Goal: Task Accomplishment & Management: Complete application form

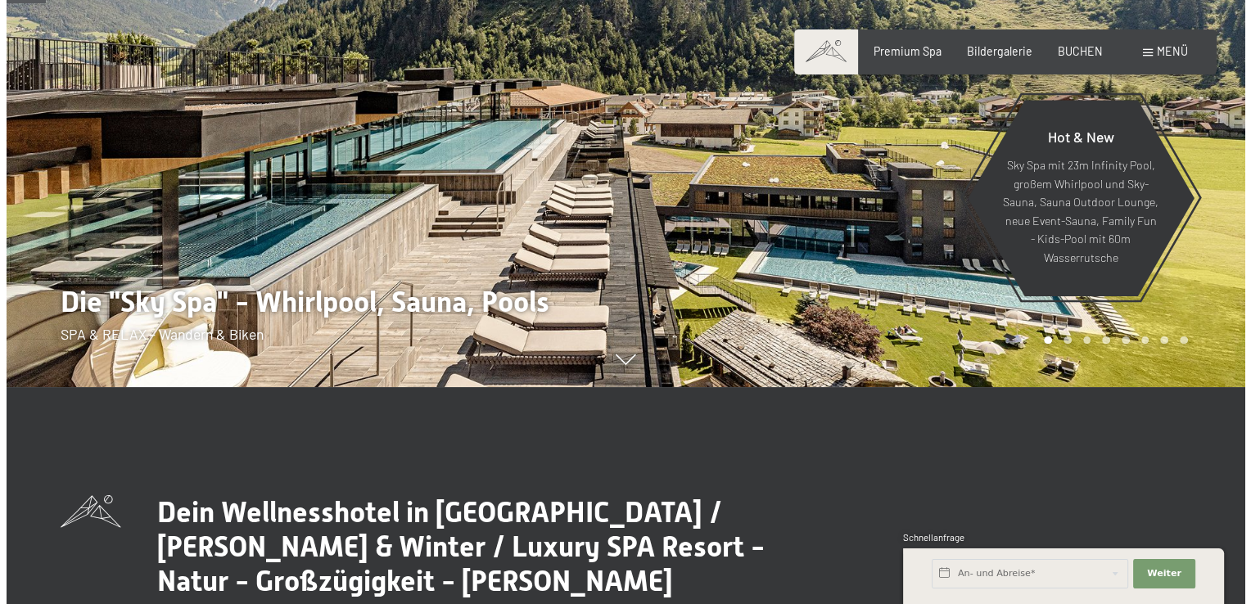
scroll to position [246, 0]
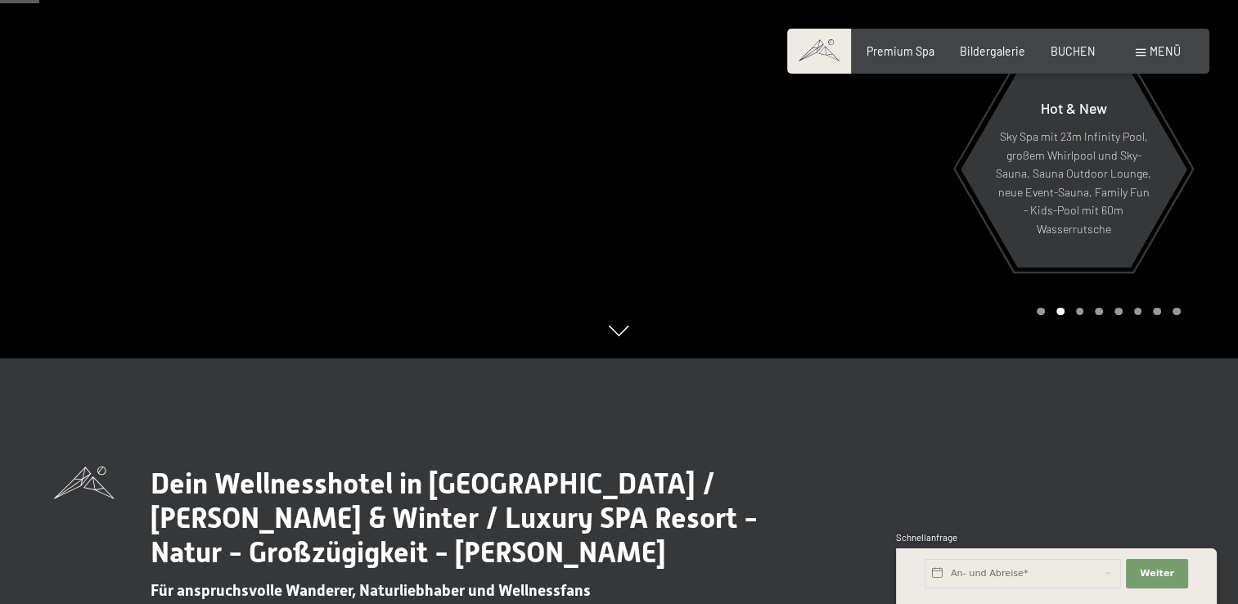
click at [1150, 51] on span "Menü" at bounding box center [1165, 51] width 31 height 14
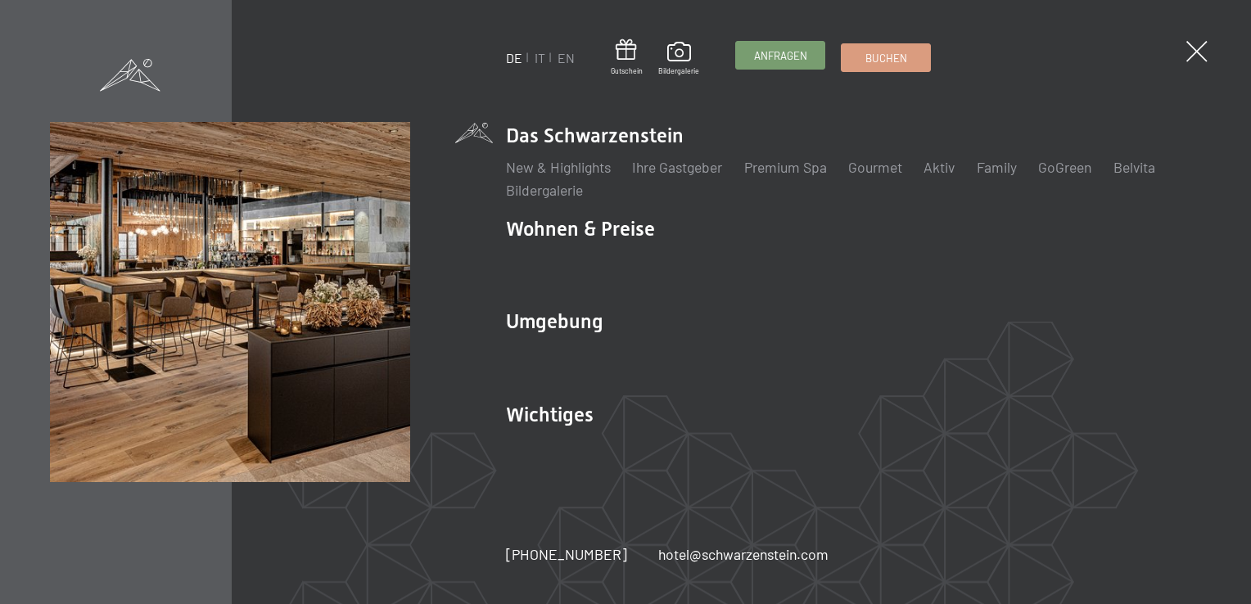
click at [760, 66] on link "Anfragen" at bounding box center [780, 55] width 88 height 27
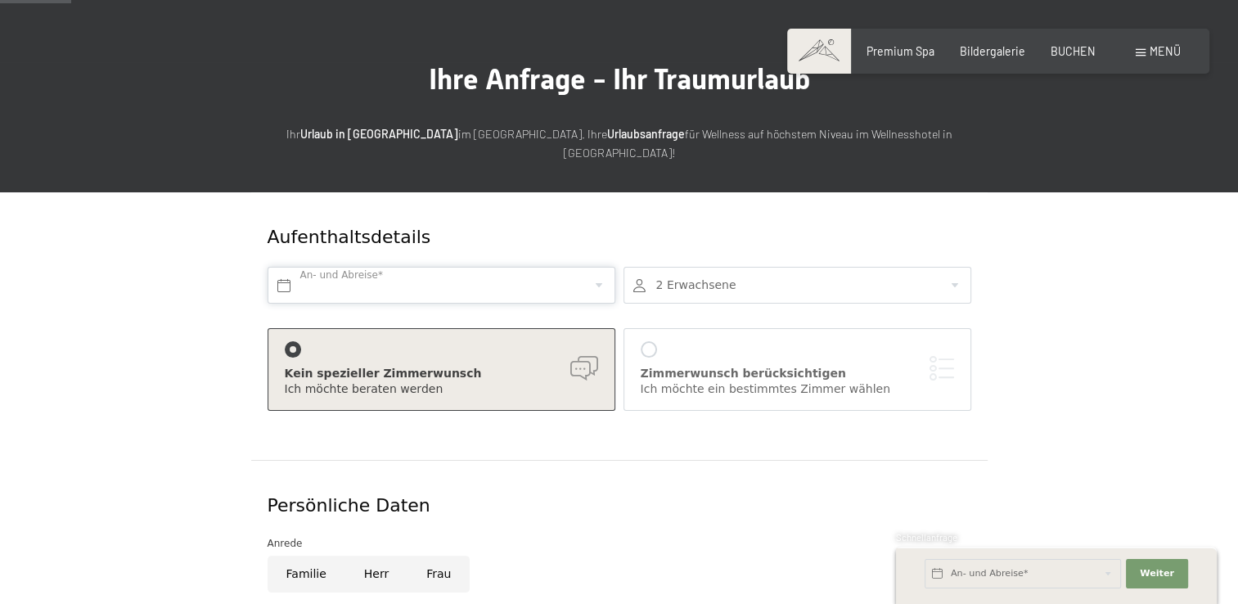
click at [351, 267] on input "text" at bounding box center [442, 285] width 348 height 37
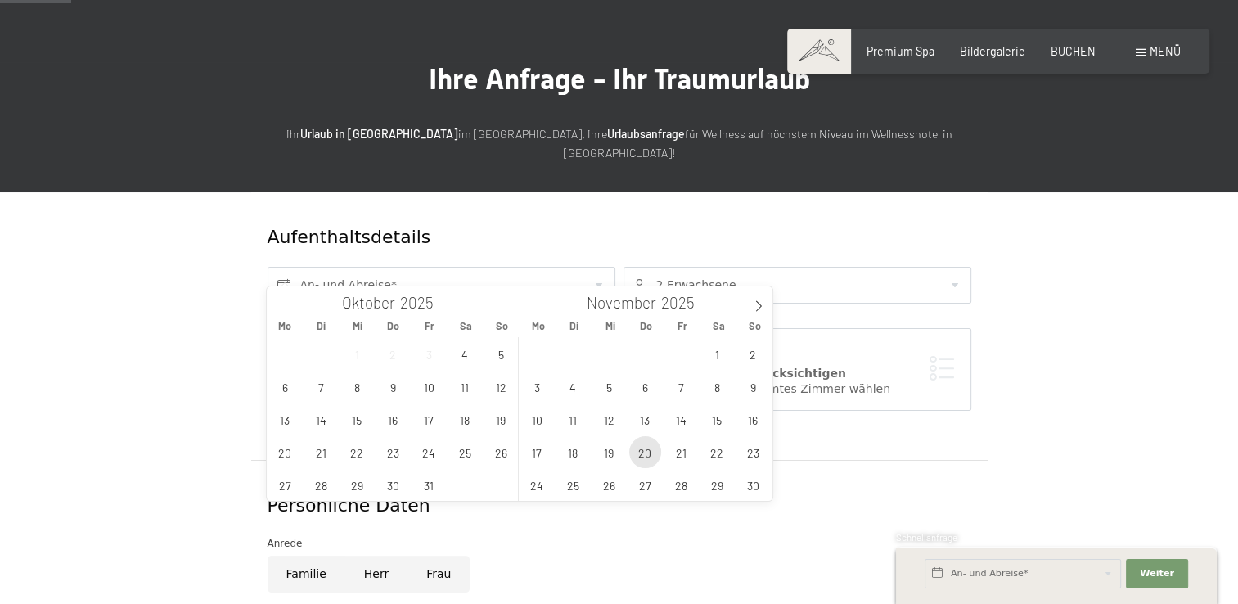
click at [642, 450] on span "20" at bounding box center [645, 452] width 32 height 32
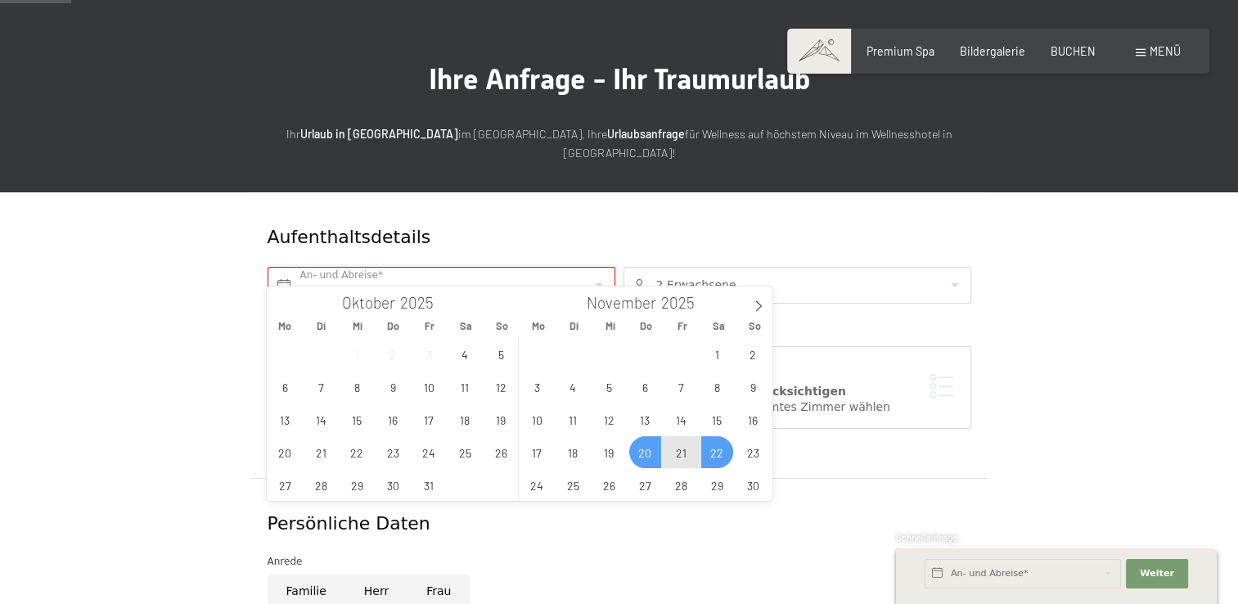
click at [718, 447] on span "22" at bounding box center [717, 452] width 32 height 32
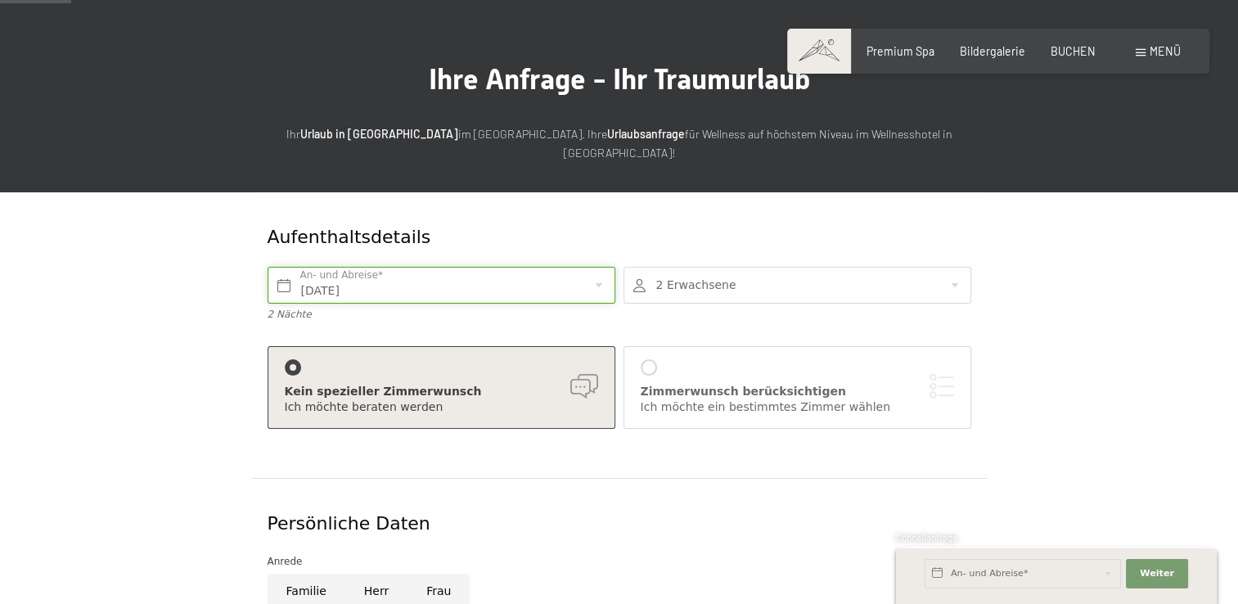
type input "[DATE] - [DATE]"
click at [681, 270] on div at bounding box center [798, 285] width 348 height 37
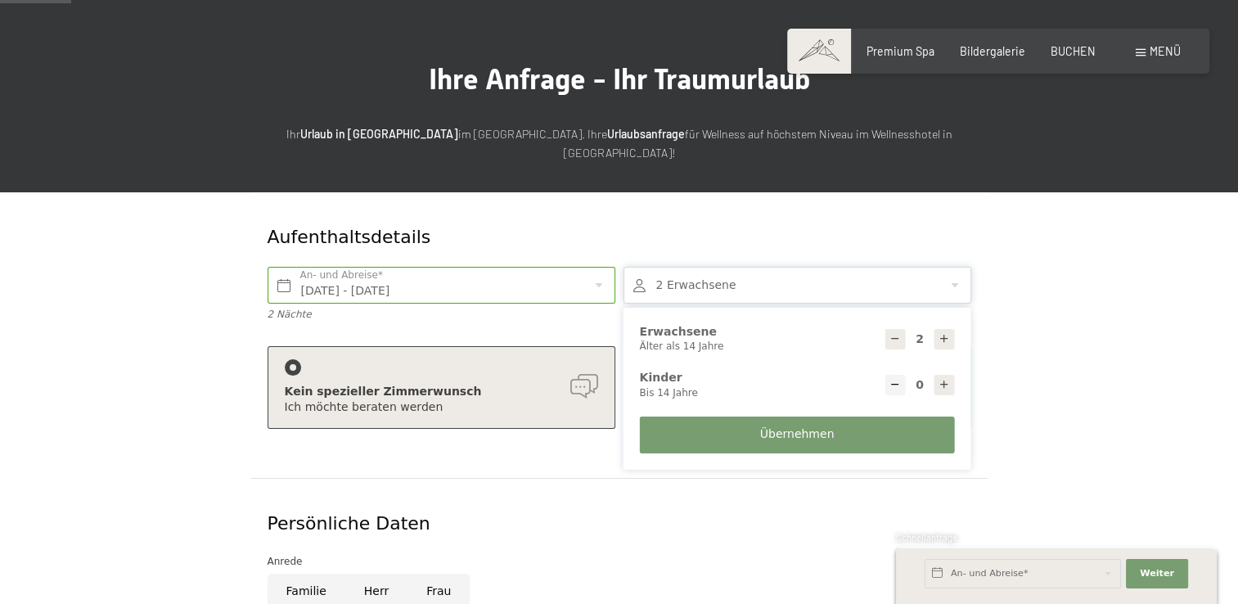
drag, startPoint x: 1035, startPoint y: 333, endPoint x: 1044, endPoint y: 336, distance: 8.8
click at [1044, 336] on form "Aufenthaltsdetails Do. 20.11.2025 - Sa. 22.11.2025 An- und Abreise* 2 Nächte 2 …" at bounding box center [619, 602] width 983 height 821
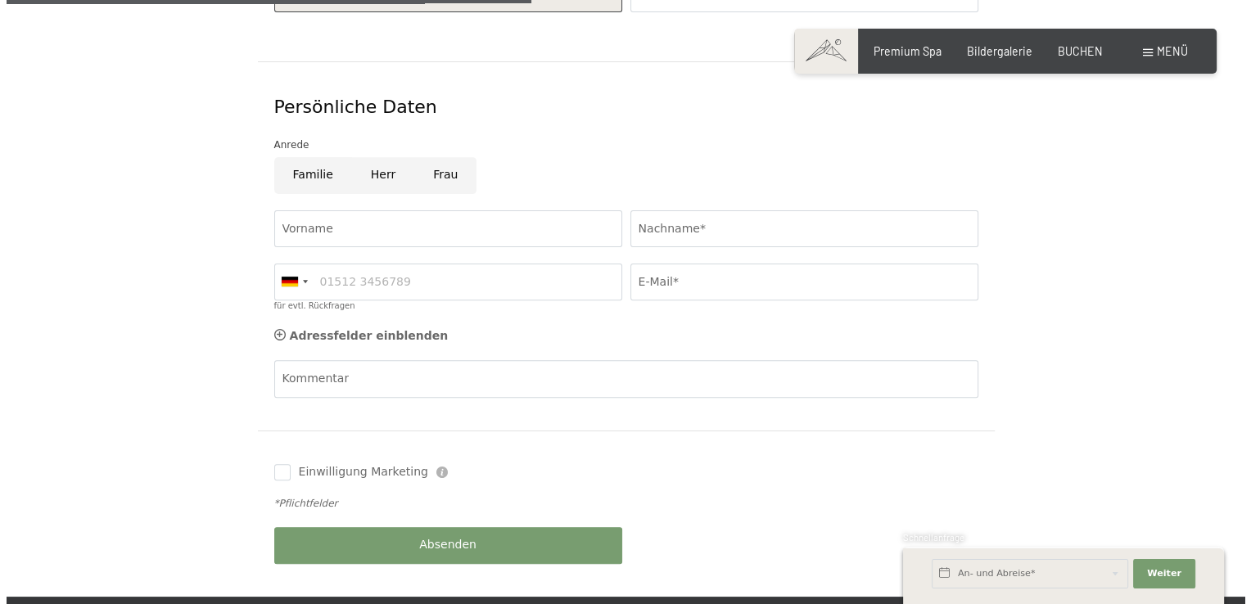
scroll to position [164, 0]
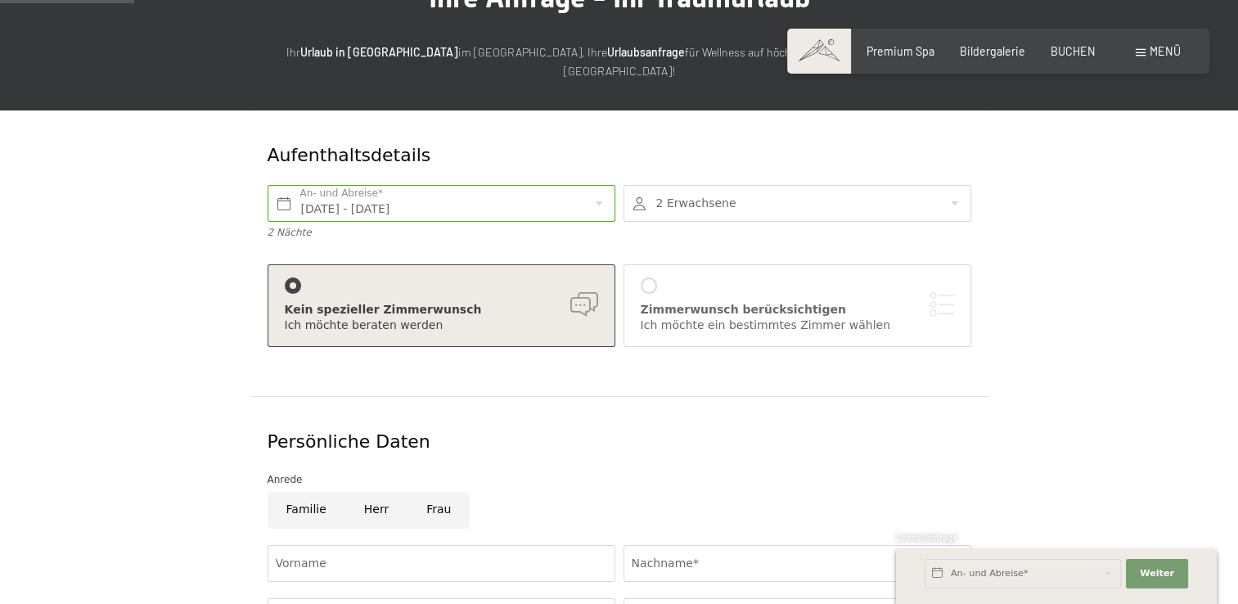
click at [625, 293] on div "Zimmerwunsch berücksichtigen Ich möchte ein bestimmtes Zimmer wählen" at bounding box center [798, 305] width 348 height 83
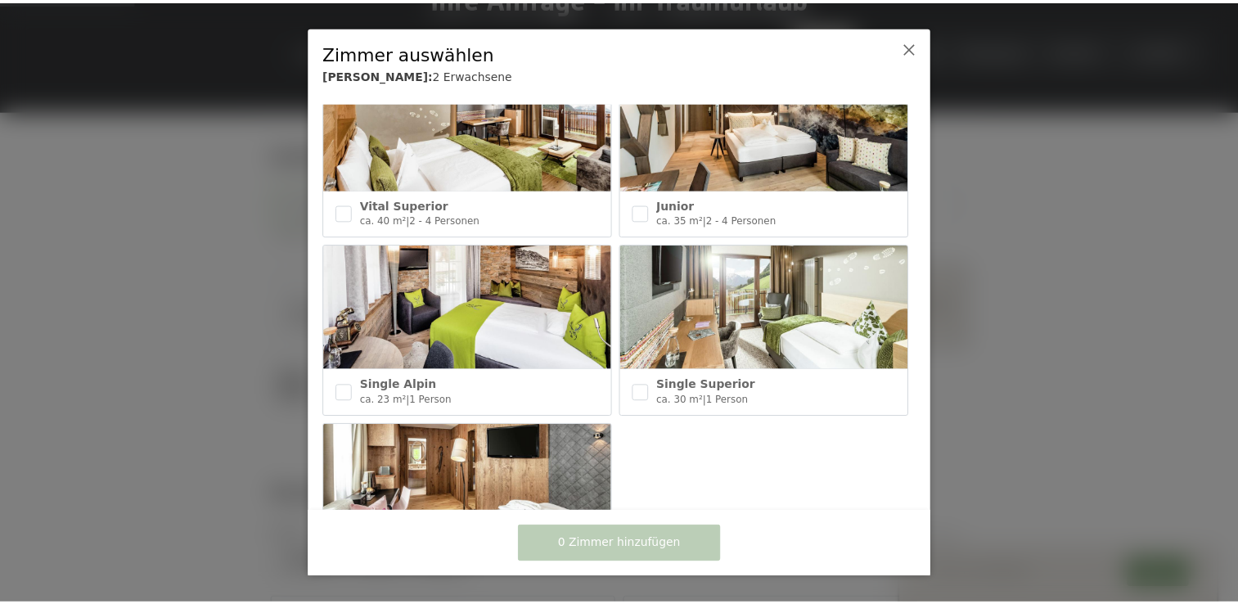
scroll to position [877, 0]
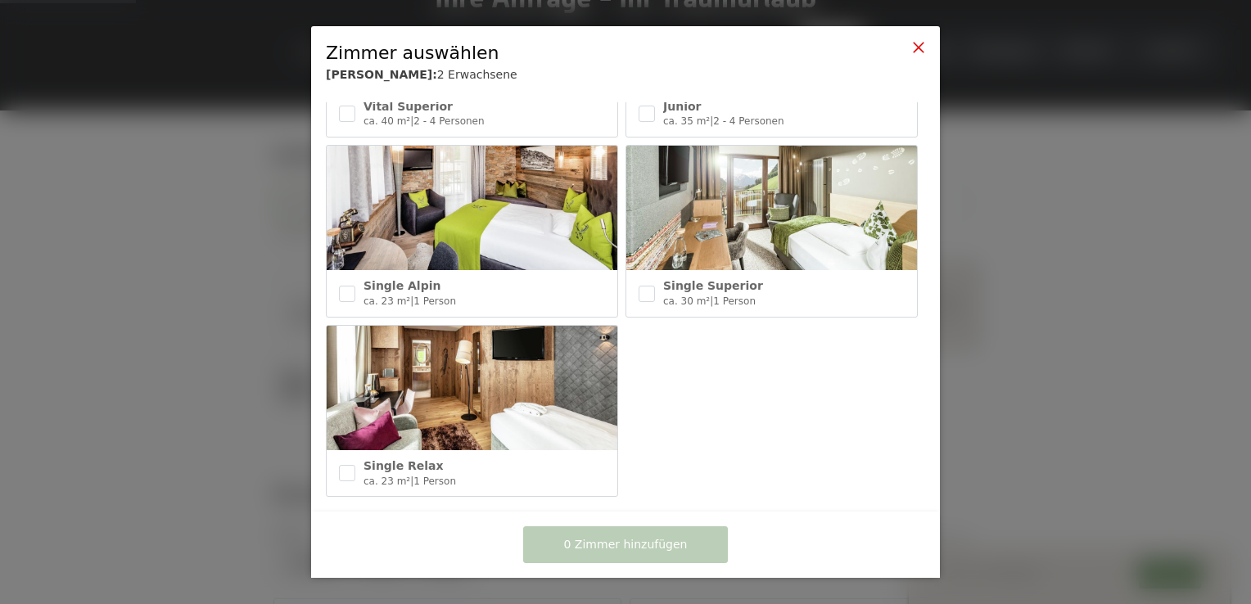
click at [922, 48] on icon at bounding box center [918, 47] width 13 height 13
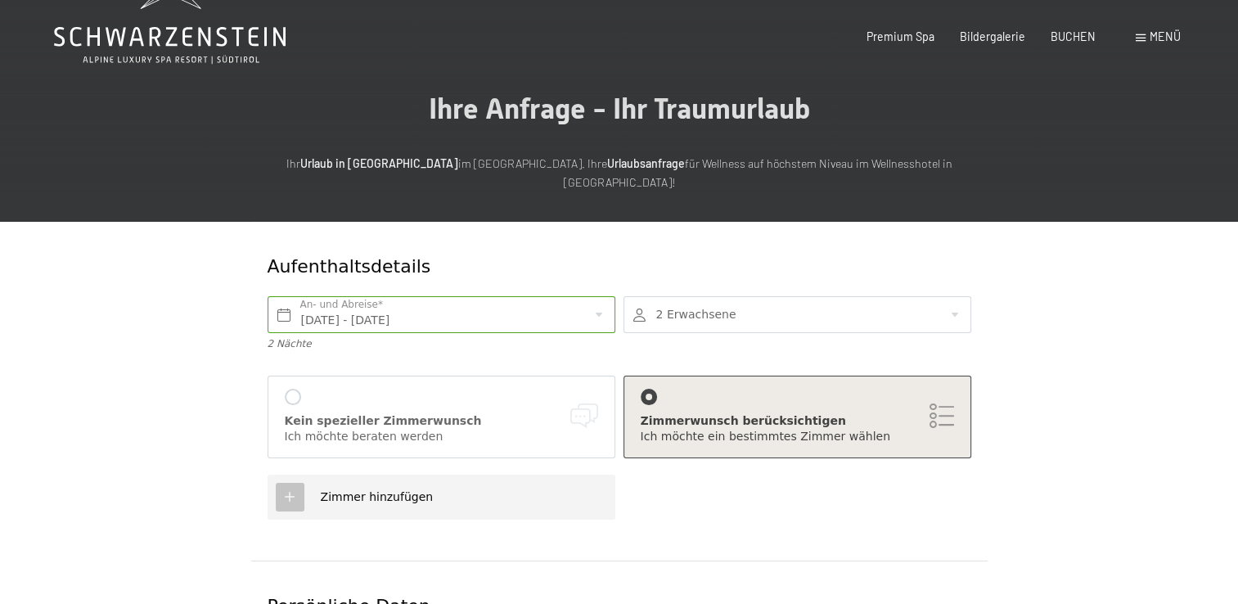
scroll to position [0, 0]
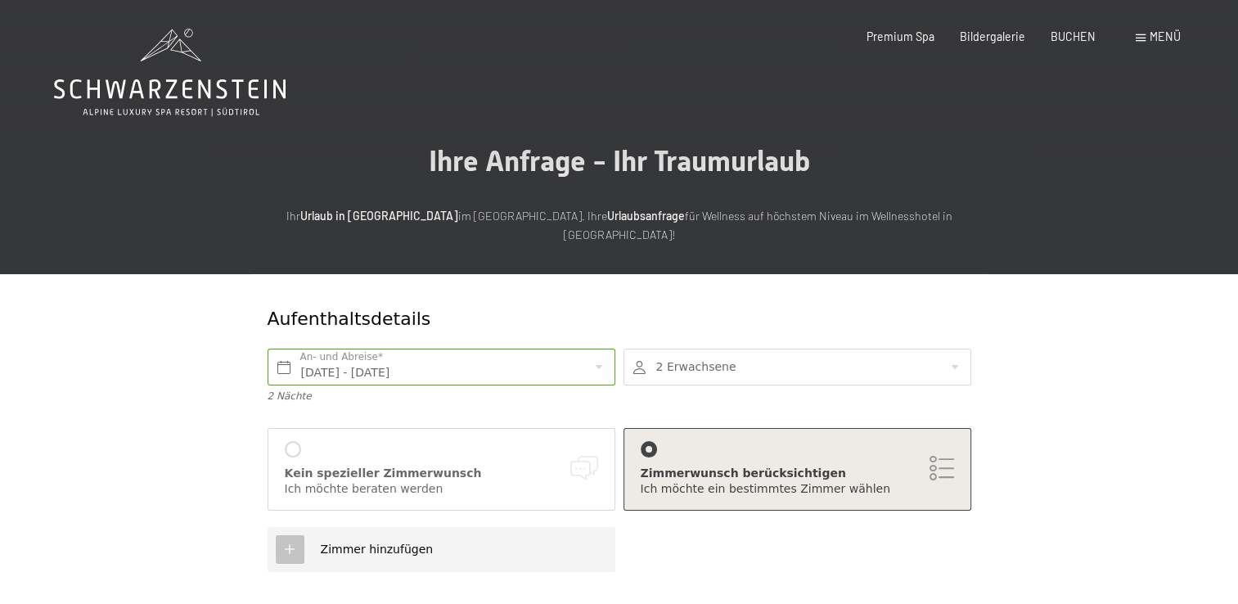
click at [713, 360] on div at bounding box center [798, 367] width 348 height 37
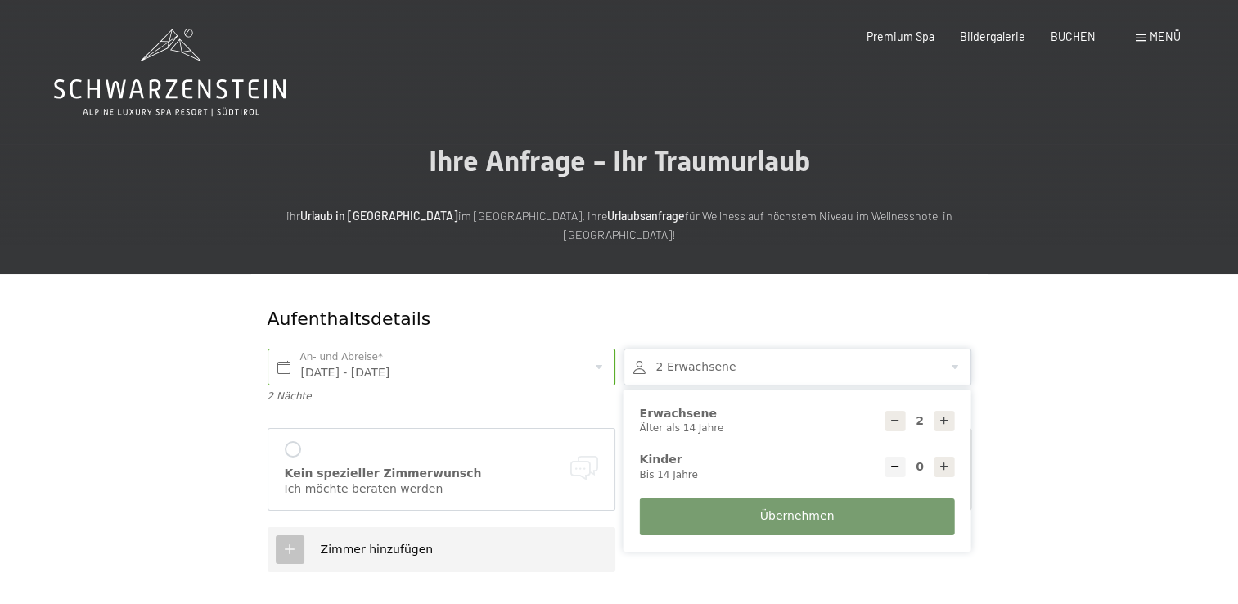
click at [936, 411] on div at bounding box center [945, 421] width 20 height 20
type input "4"
click at [939, 461] on icon at bounding box center [944, 466] width 11 height 11
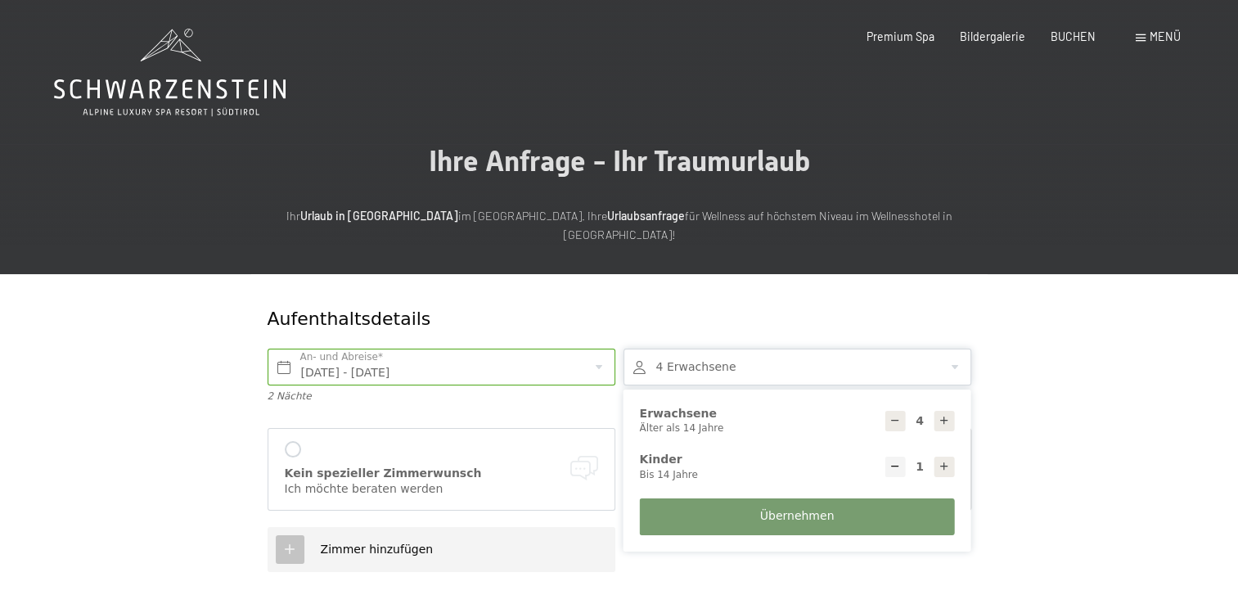
type input "2"
select select
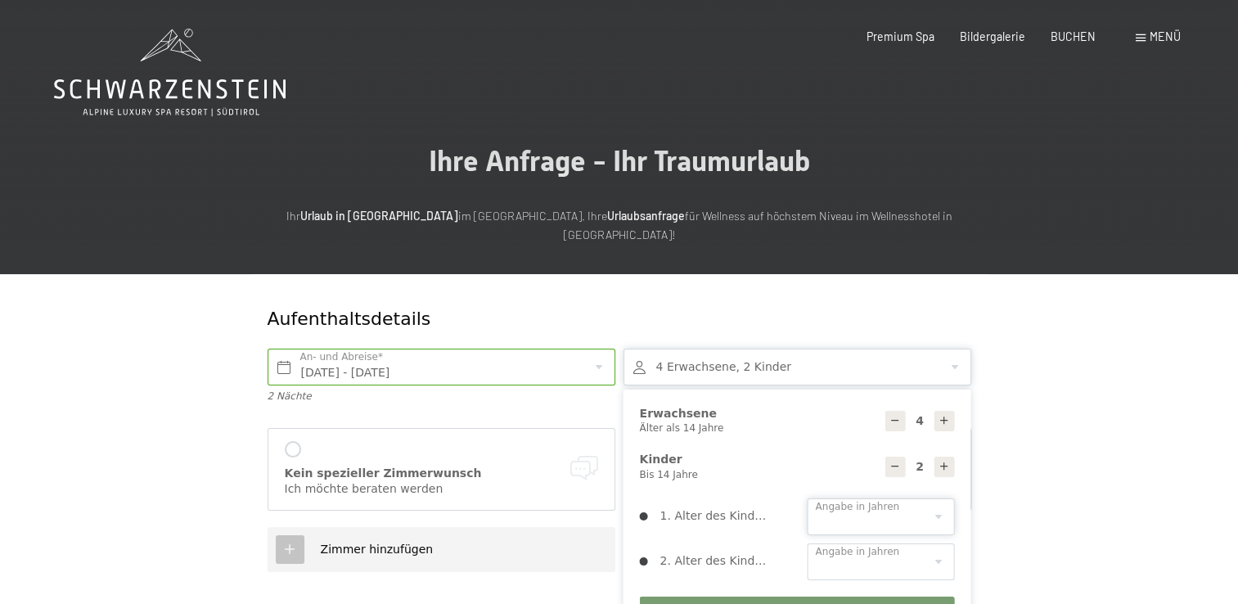
click at [846, 498] on select "0 1 2 3 4 5 6 7 8 9 10 11 12 13 14" at bounding box center [881, 516] width 147 height 37
select select "0"
click at [808, 498] on select "0 1 2 3 4 5 6 7 8 9 10 11 12 13 14" at bounding box center [881, 516] width 147 height 37
drag, startPoint x: 853, startPoint y: 537, endPoint x: 853, endPoint y: 528, distance: 9.0
click at [853, 543] on select "0 1 2 3 4 5 6 7 8 9 10 11 12 13 14" at bounding box center [881, 561] width 147 height 37
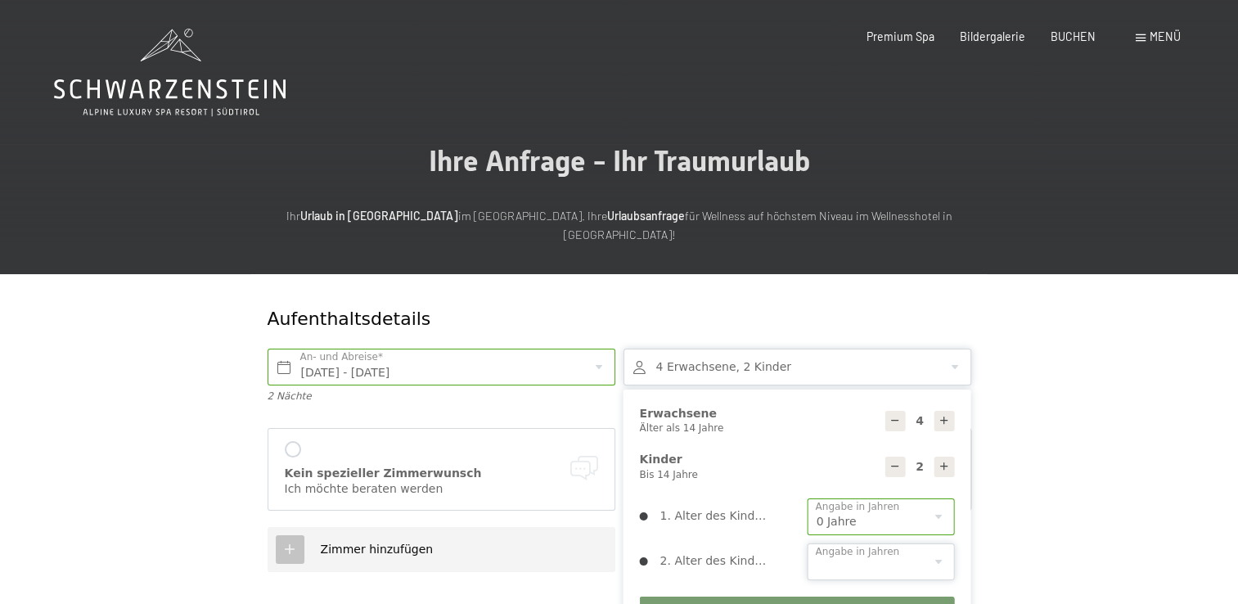
select select "3"
click at [808, 543] on select "0 1 2 3 4 5 6 7 8 9 10 11 12 13 14" at bounding box center [881, 561] width 147 height 37
click at [684, 597] on button "Übernehmen" at bounding box center [797, 615] width 315 height 37
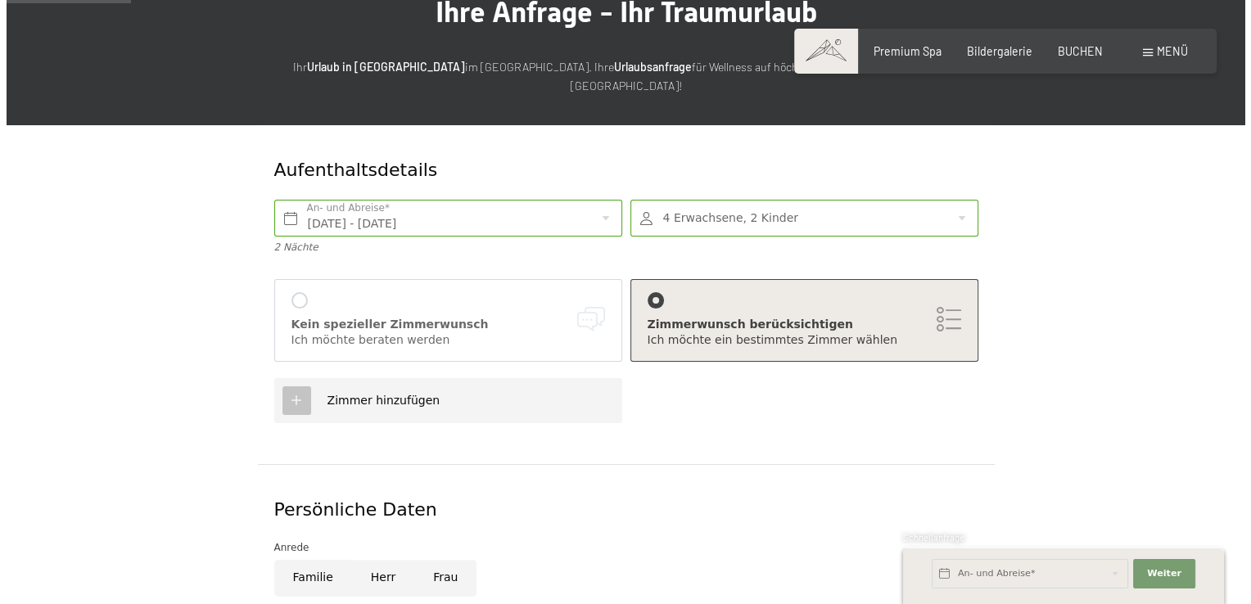
scroll to position [164, 0]
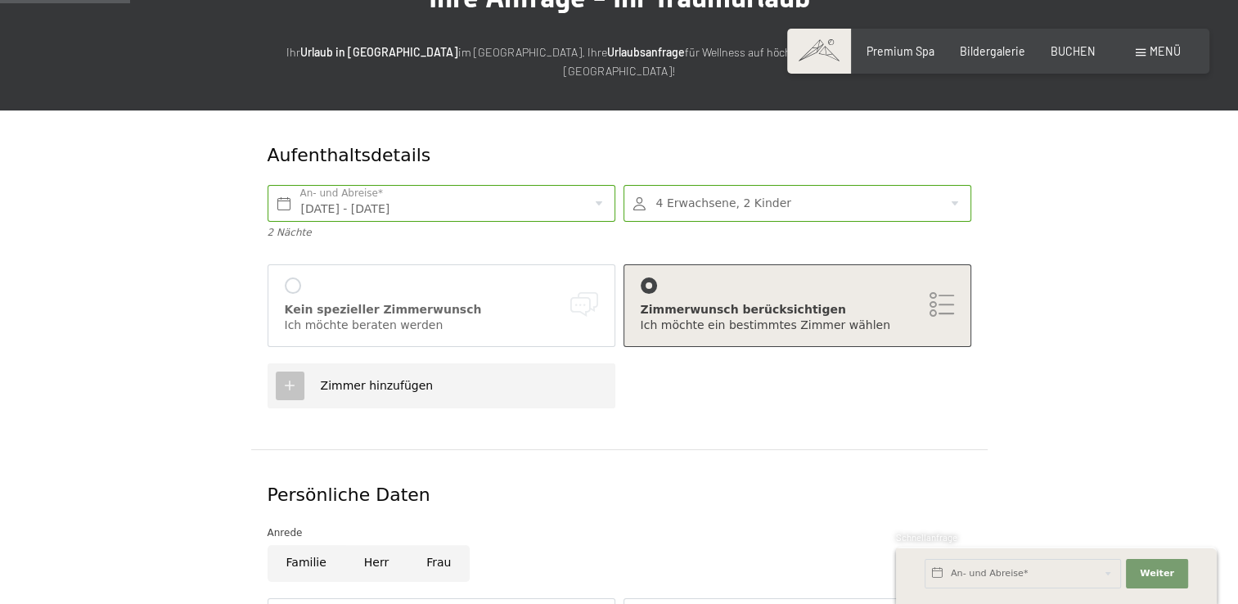
click at [656, 192] on div at bounding box center [798, 203] width 348 height 37
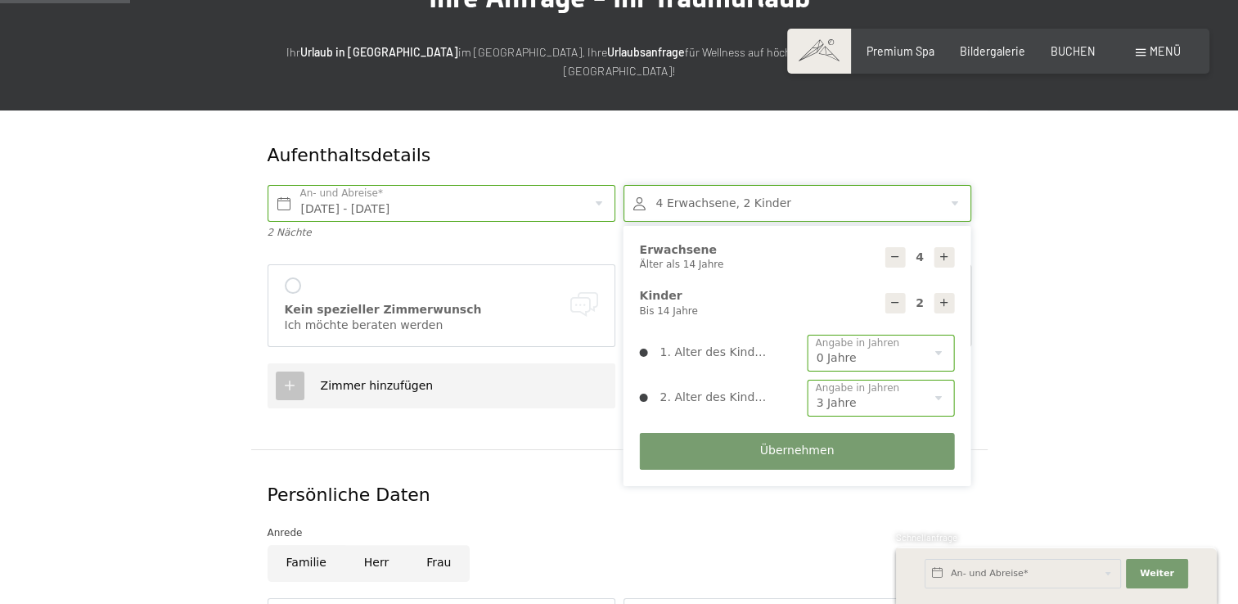
click at [901, 247] on div at bounding box center [896, 257] width 20 height 20
click at [803, 443] on button "Übernehmen" at bounding box center [797, 451] width 315 height 37
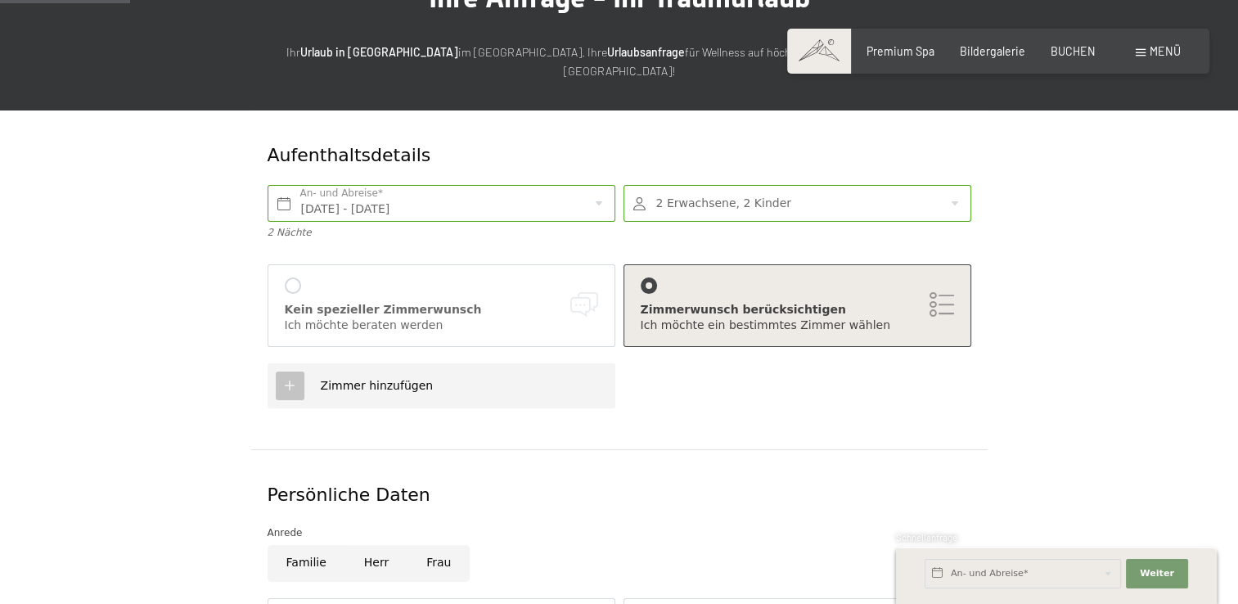
click at [399, 383] on div "Zimmer hinzufügen" at bounding box center [442, 385] width 348 height 45
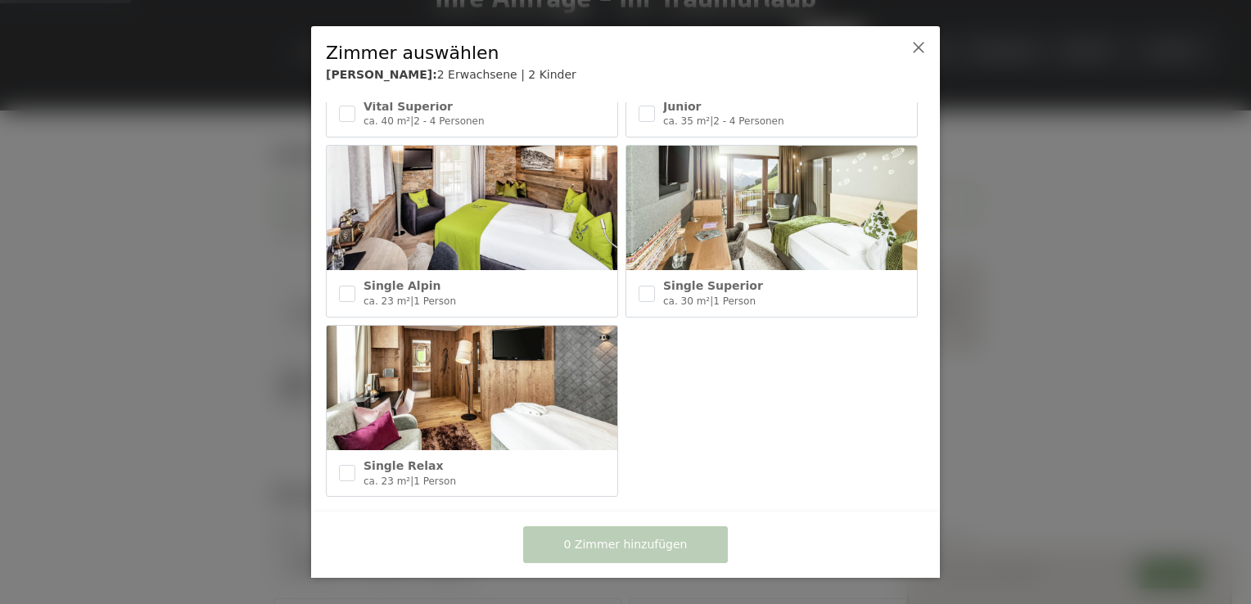
click at [906, 47] on div at bounding box center [903, 64] width 51 height 61
click at [912, 44] on icon at bounding box center [918, 47] width 13 height 13
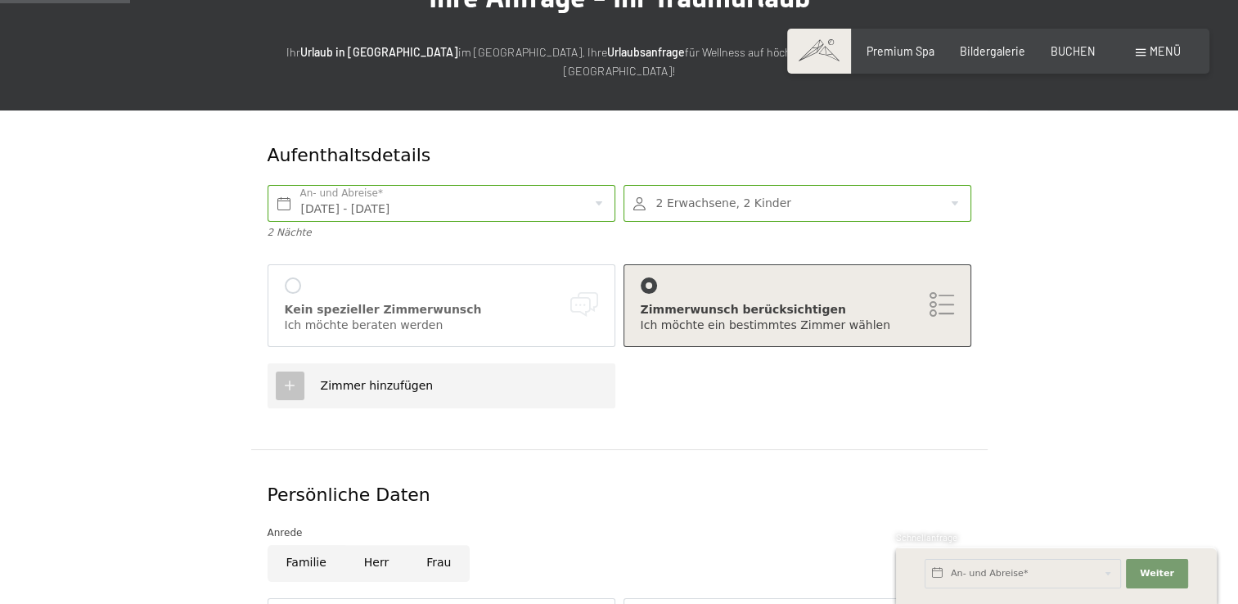
click at [286, 378] on icon at bounding box center [289, 385] width 15 height 15
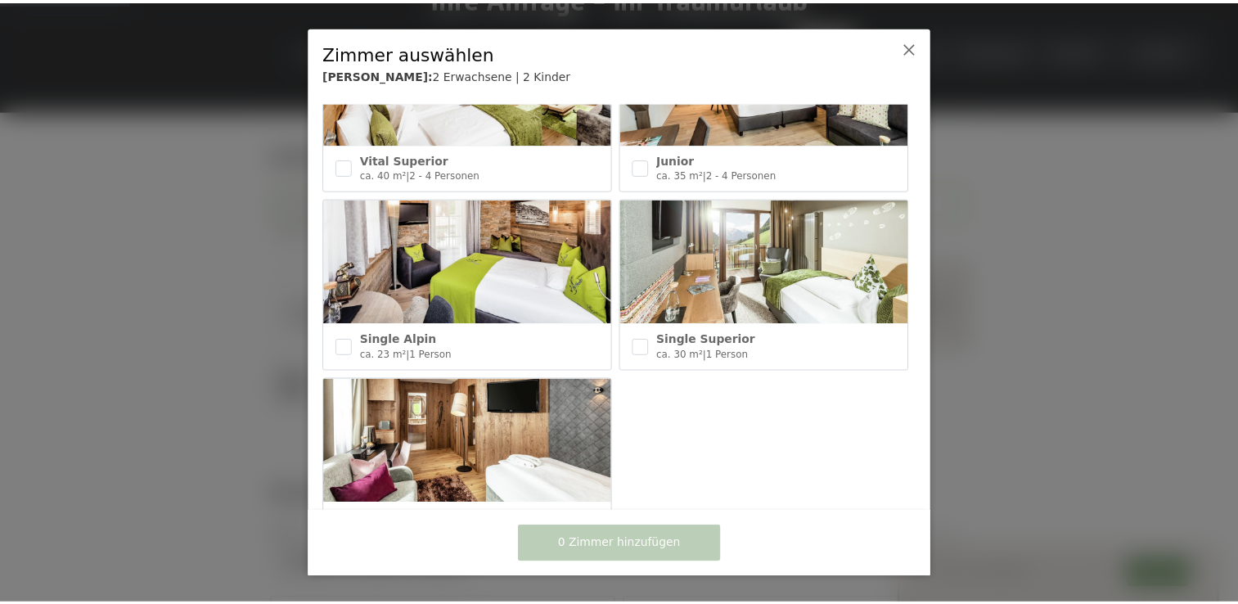
scroll to position [796, 0]
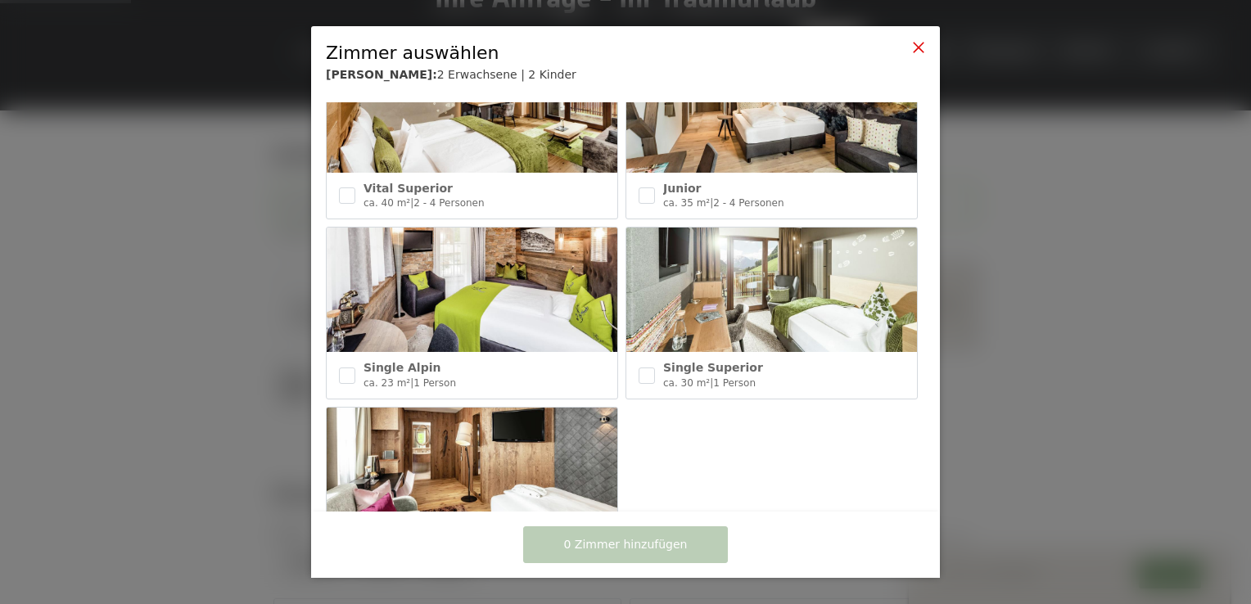
click at [920, 54] on icon at bounding box center [918, 47] width 13 height 13
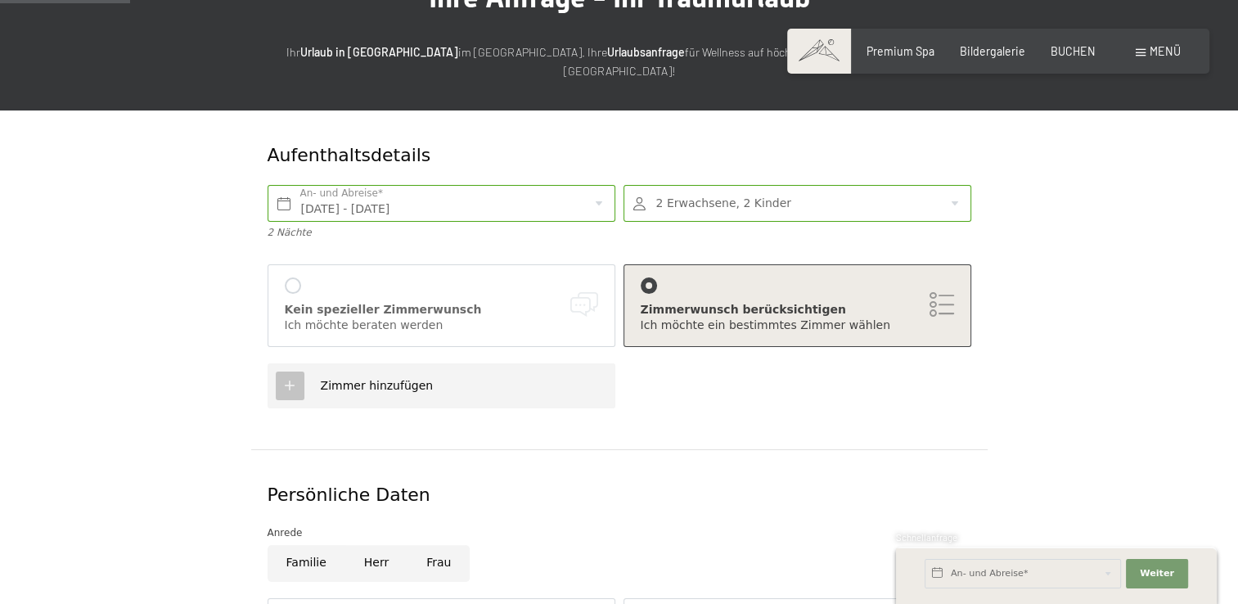
click at [496, 302] on div "Kein spezieller Zimmerwunsch" at bounding box center [441, 310] width 313 height 16
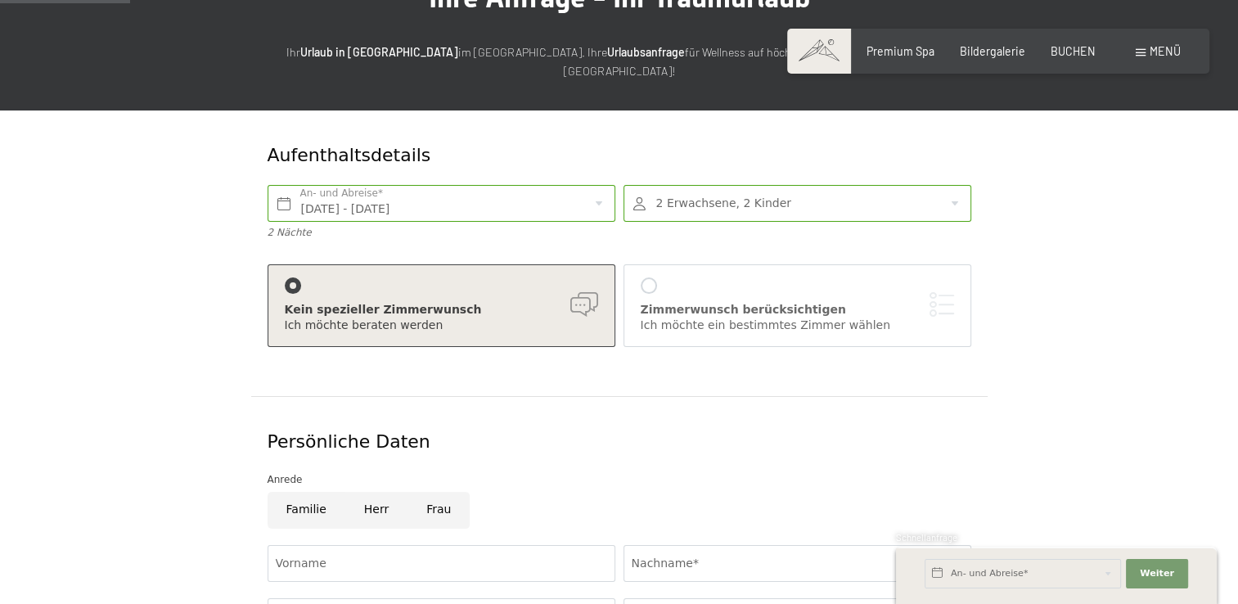
click at [707, 193] on div at bounding box center [798, 203] width 348 height 37
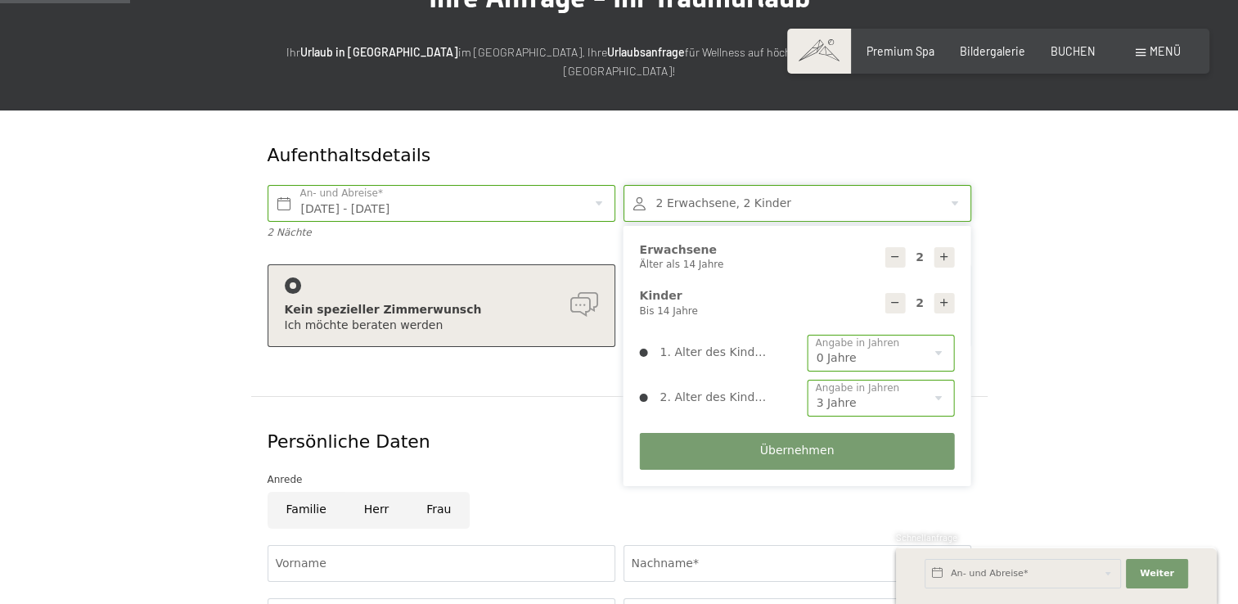
click at [941, 251] on icon at bounding box center [944, 256] width 11 height 11
type input "4"
click at [780, 443] on span "Übernehmen" at bounding box center [797, 451] width 74 height 16
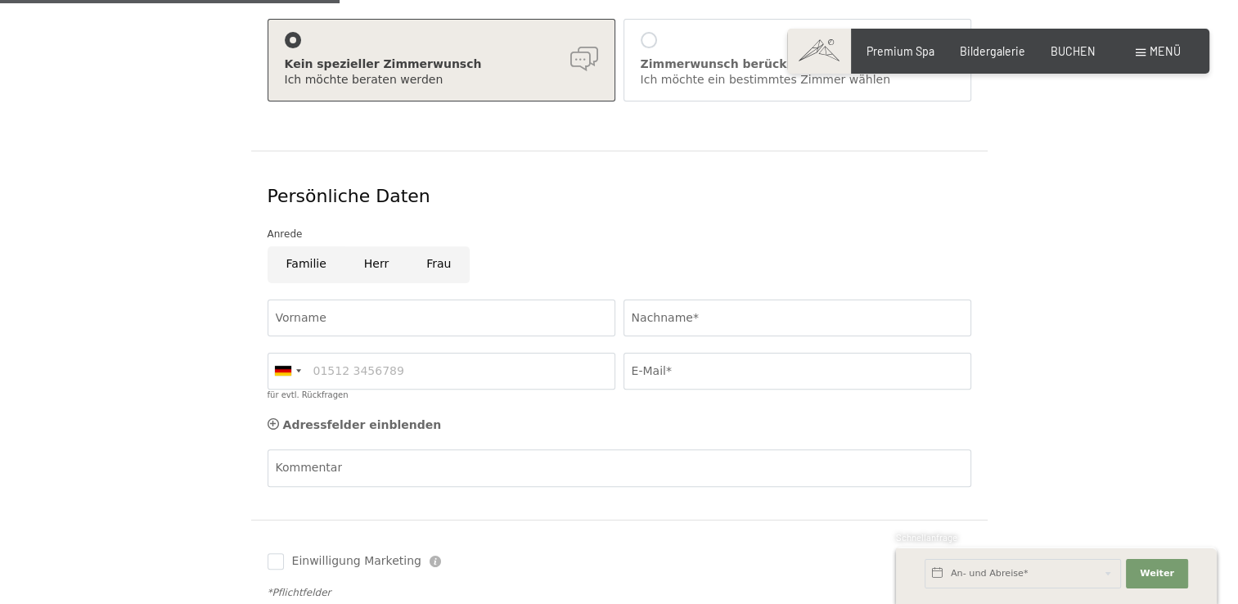
scroll to position [491, 0]
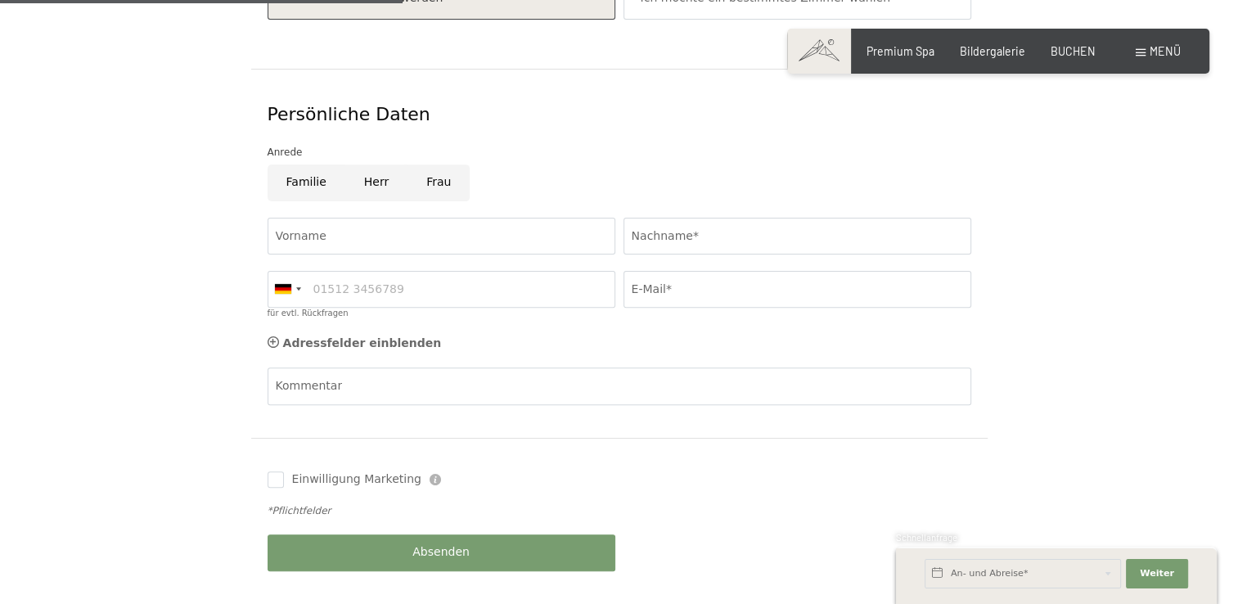
click at [426, 165] on input "Frau" at bounding box center [439, 183] width 62 height 37
radio input "true"
click at [318, 231] on input "Vorname" at bounding box center [442, 236] width 348 height 37
type input "Nina"
type input "Unterweger"
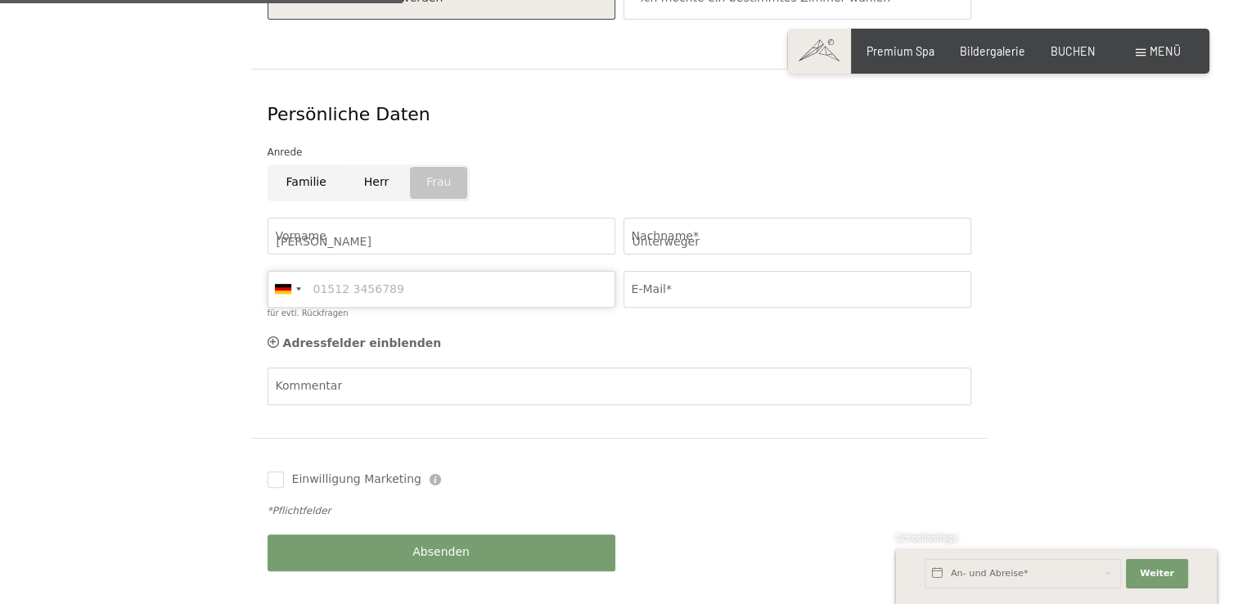
type input "3459454255"
type input "ninaunterweger@yahoo.com"
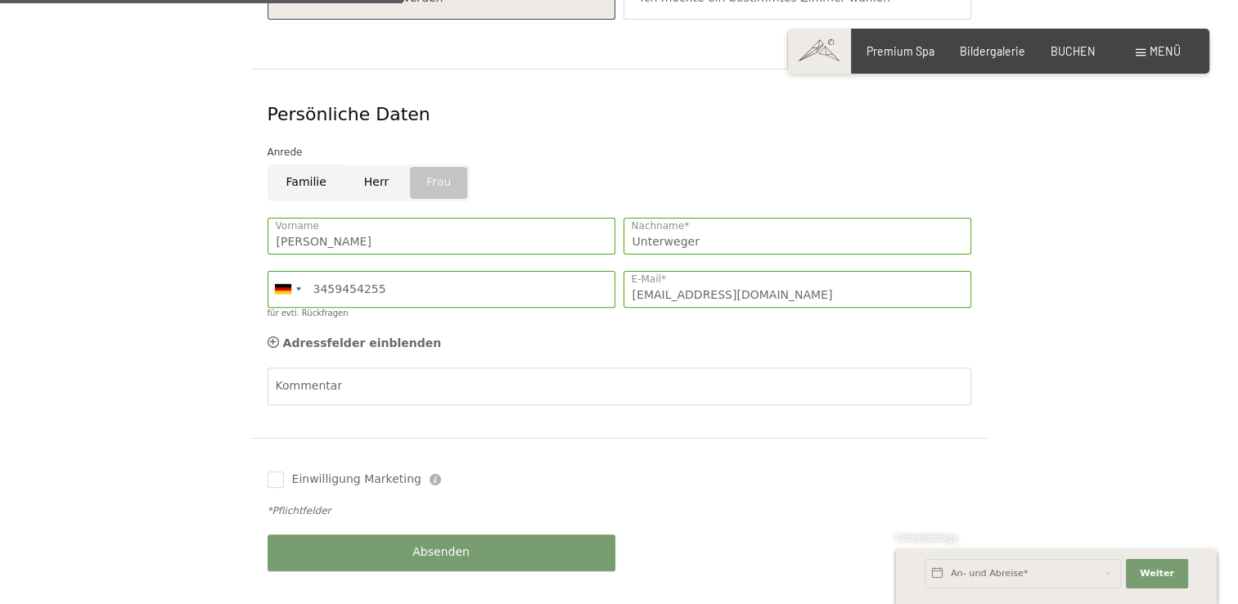
click at [185, 322] on form "Aufenthaltsdetails Do. 20.11.2025 - Sa. 22.11.2025 An- und Abreise* 2 Nächte 4 …" at bounding box center [619, 193] width 983 height 821
click at [295, 275] on div at bounding box center [287, 289] width 38 height 35
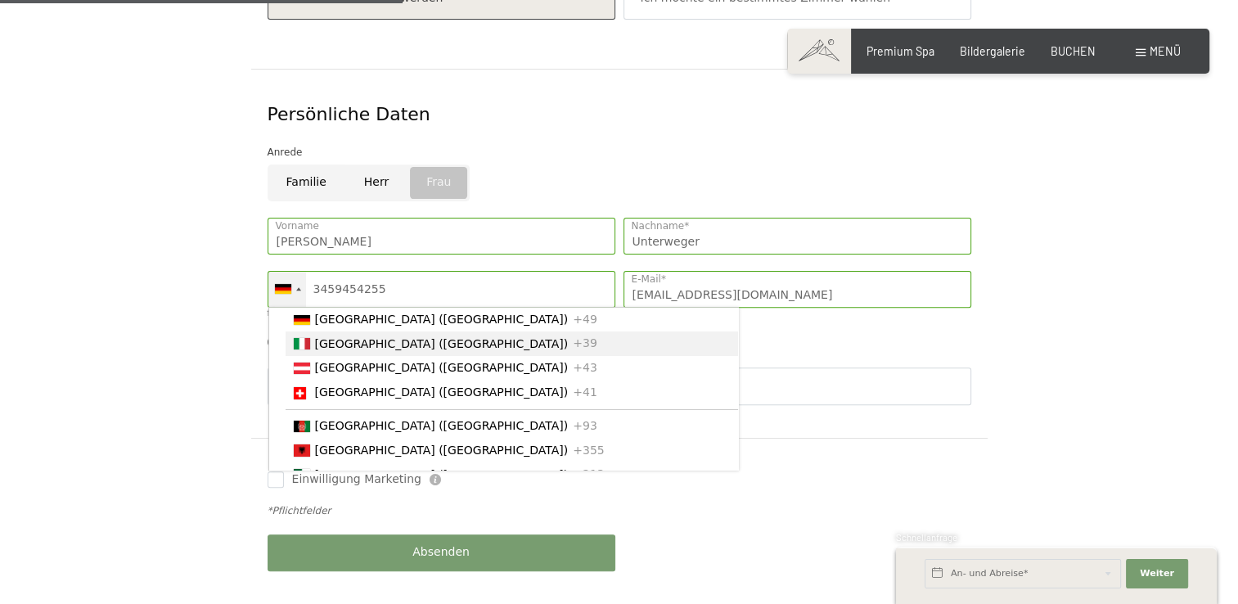
click at [308, 336] on li "Italy (Italia) +39" at bounding box center [512, 343] width 453 height 25
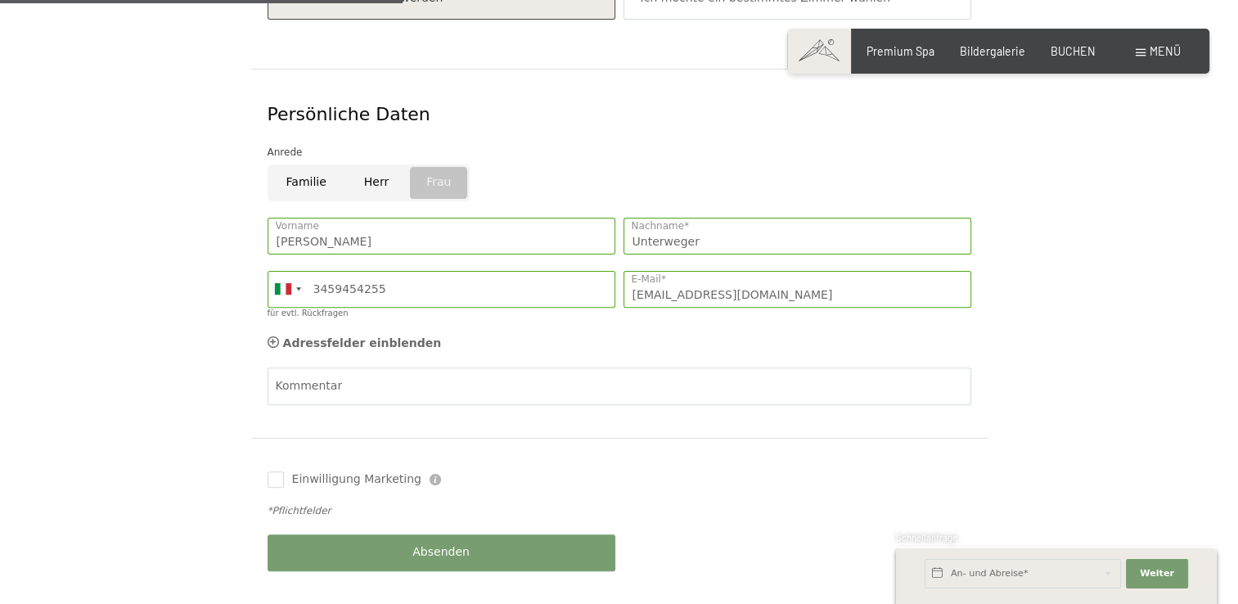
click at [169, 333] on form "Aufenthaltsdetails Do. 20.11.2025 - Sa. 22.11.2025 An- und Abreise* 2 Nächte 4 …" at bounding box center [619, 193] width 983 height 821
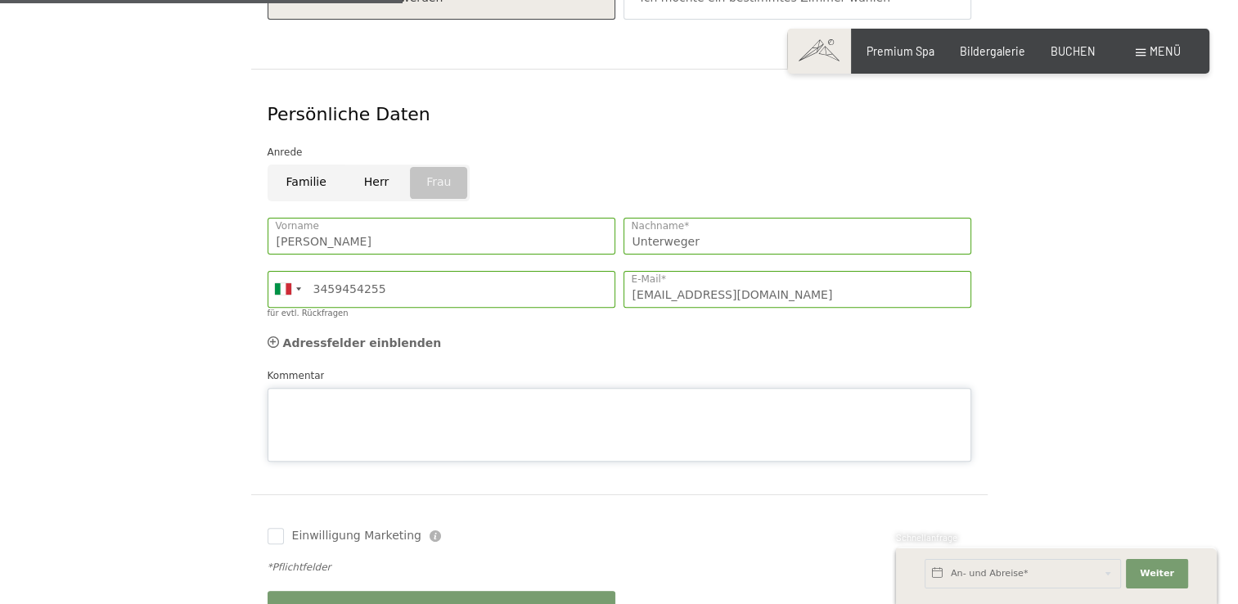
click at [314, 388] on textarea "Kommentar" at bounding box center [620, 425] width 704 height 74
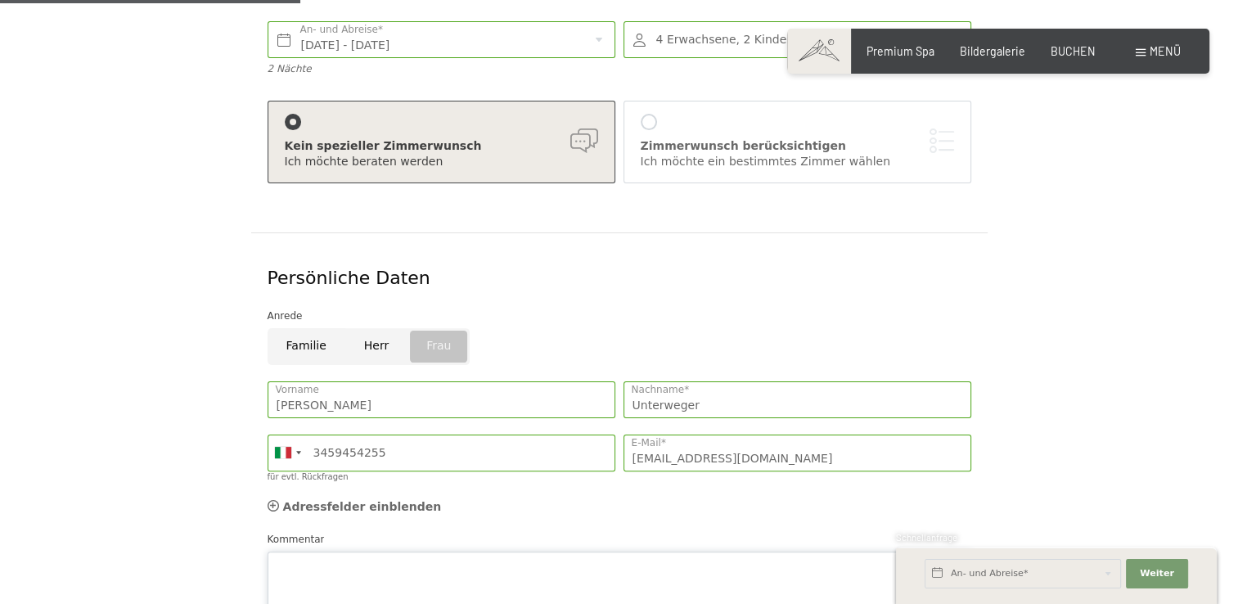
scroll to position [409, 0]
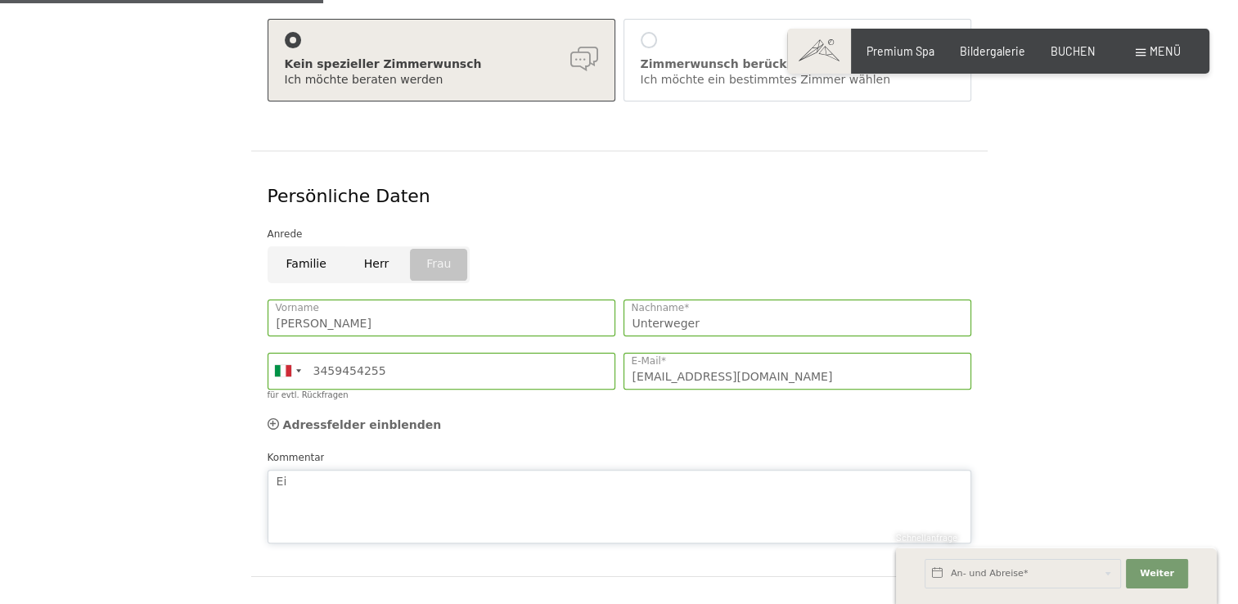
type textarea "E"
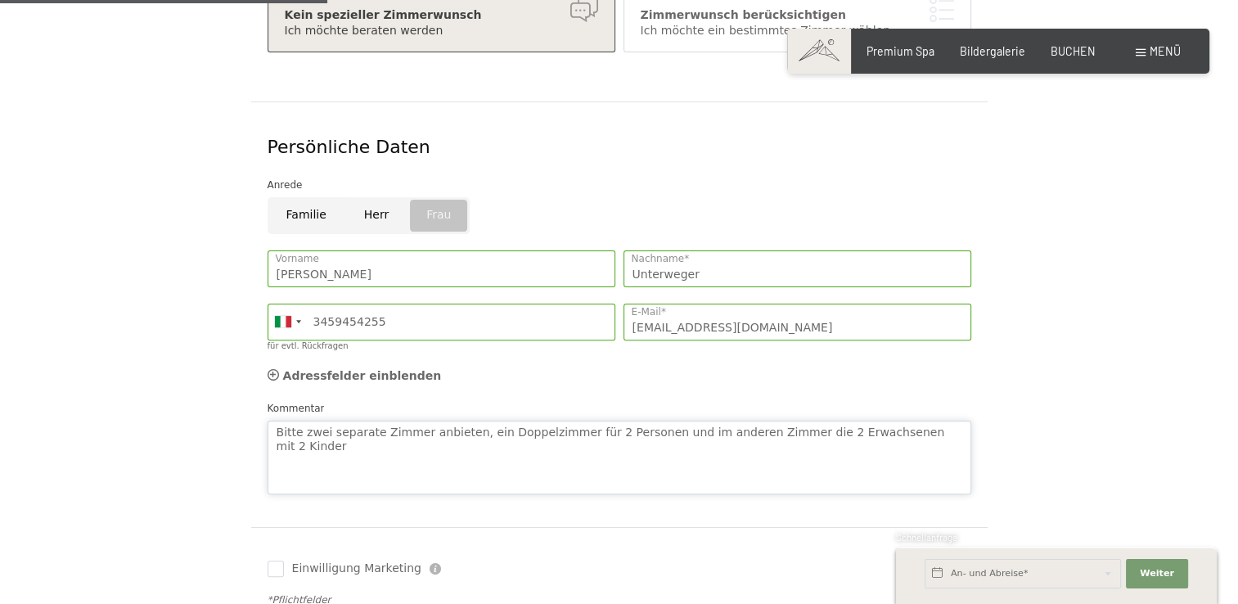
scroll to position [573, 0]
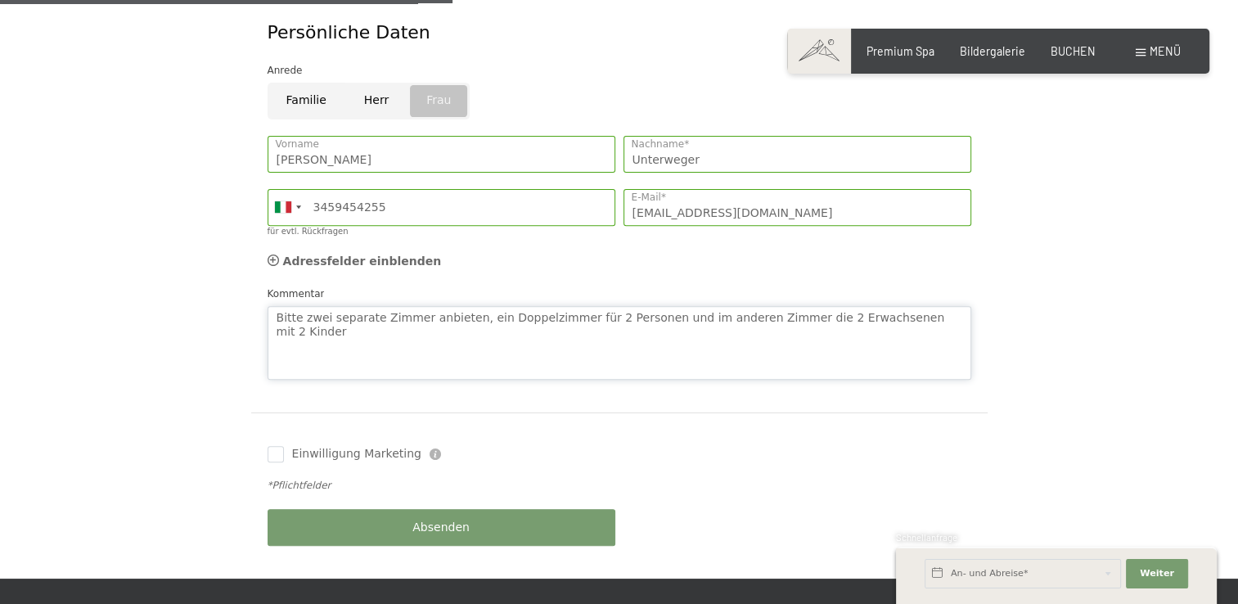
type textarea "Bitte zwei separate Zimmer anbieten, ein Doppelzimmer für 2 Personen und im and…"
click at [301, 509] on button "Absenden" at bounding box center [442, 527] width 348 height 37
